Goal: Use online tool/utility

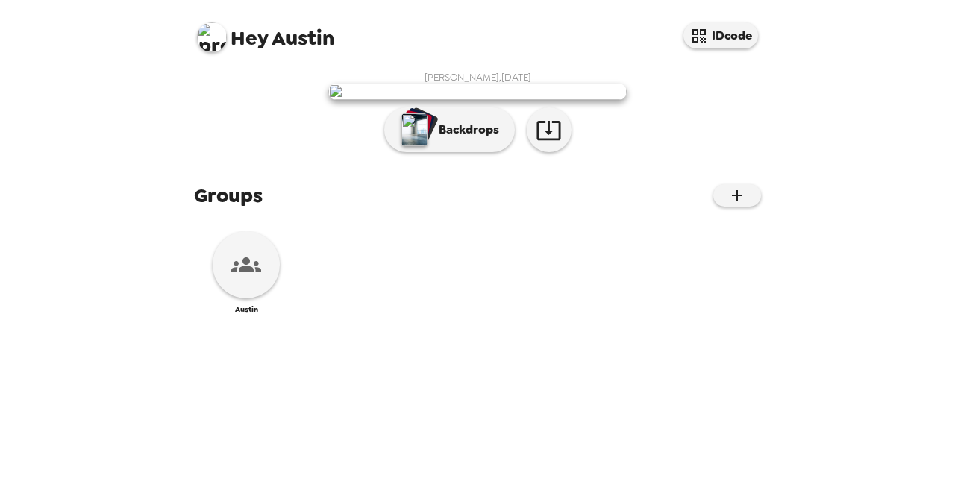
scroll to position [196, 0]
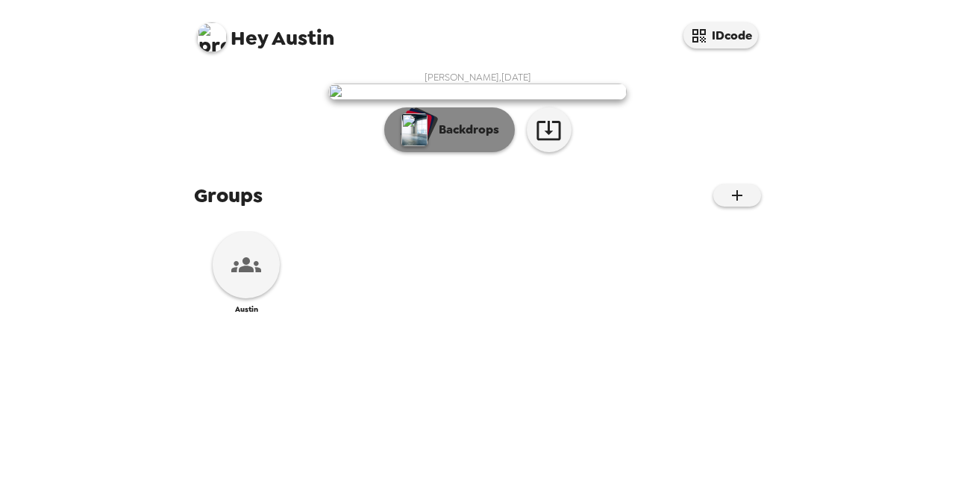
click at [431, 139] on p "Backdrops" at bounding box center [465, 130] width 68 height 18
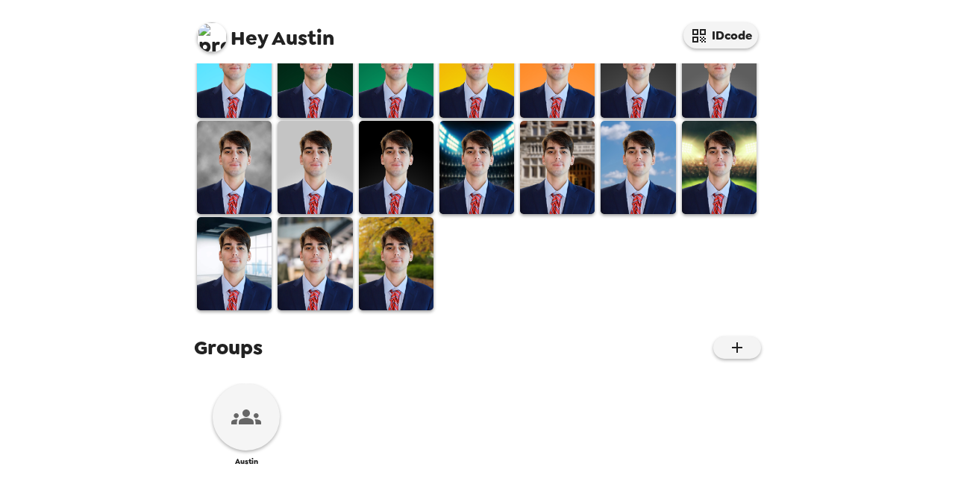
scroll to position [570, 0]
click at [569, 393] on div "Austin" at bounding box center [477, 424] width 567 height 83
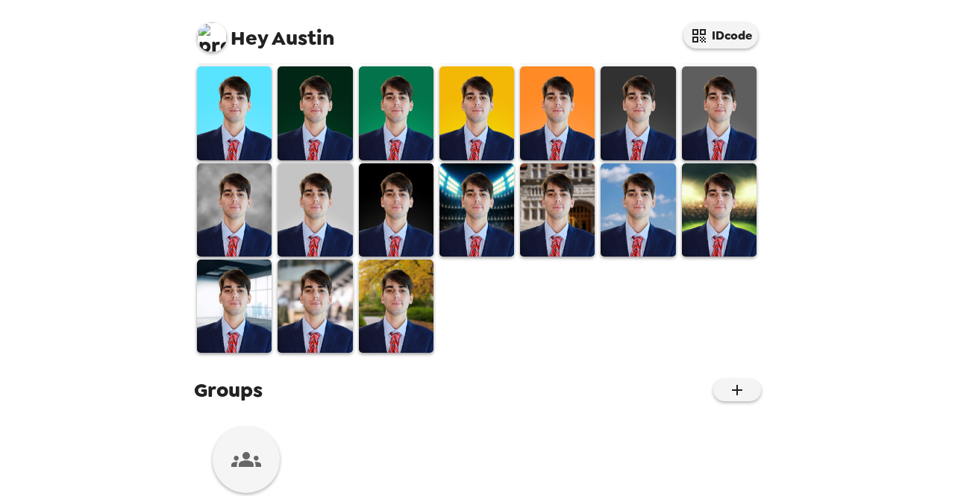
scroll to position [0, 0]
